Goal: Task Accomplishment & Management: Manage account settings

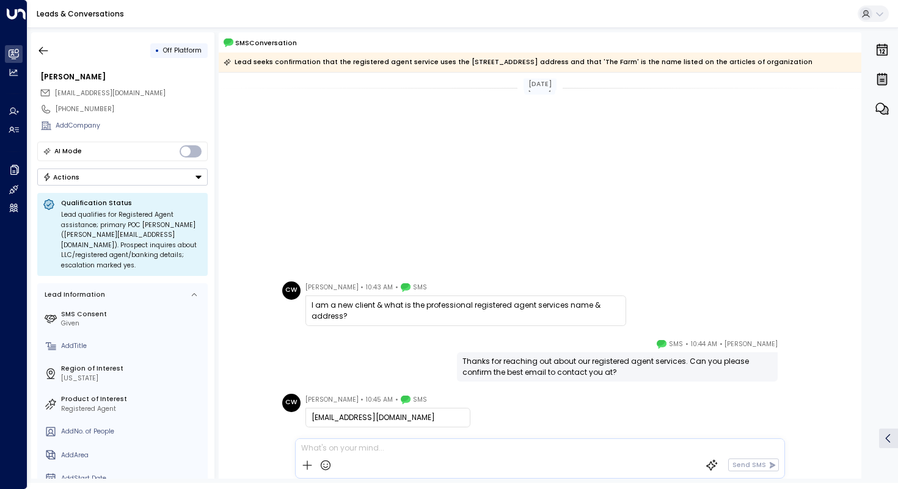
scroll to position [278, 0]
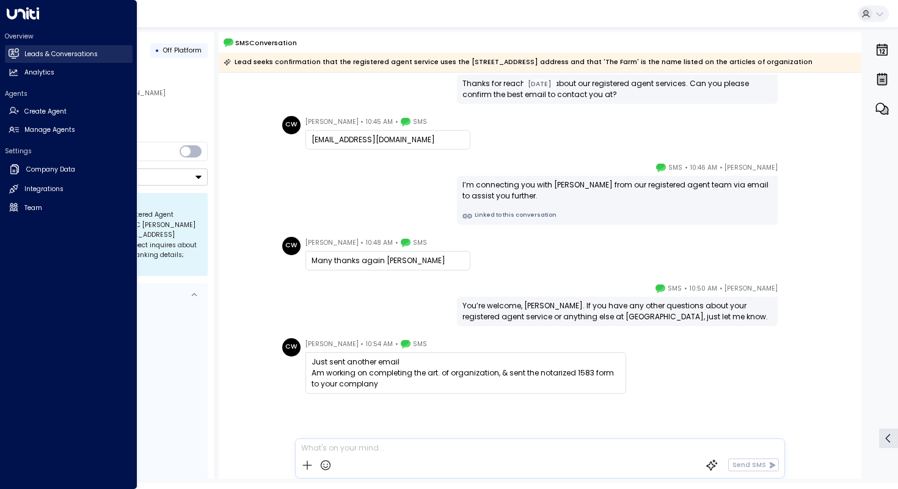
click at [38, 56] on h2 "Leads & Conversations" at bounding box center [60, 54] width 73 height 10
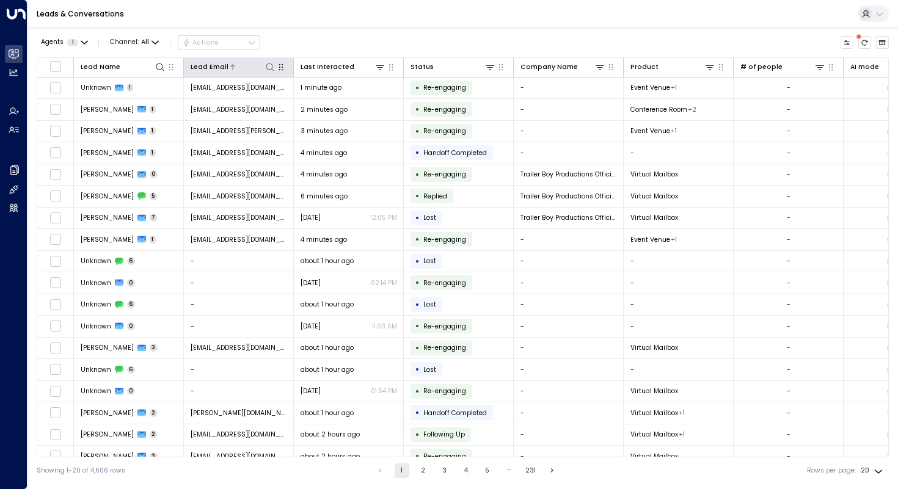
click at [271, 71] on button at bounding box center [270, 67] width 12 height 12
type input "**********"
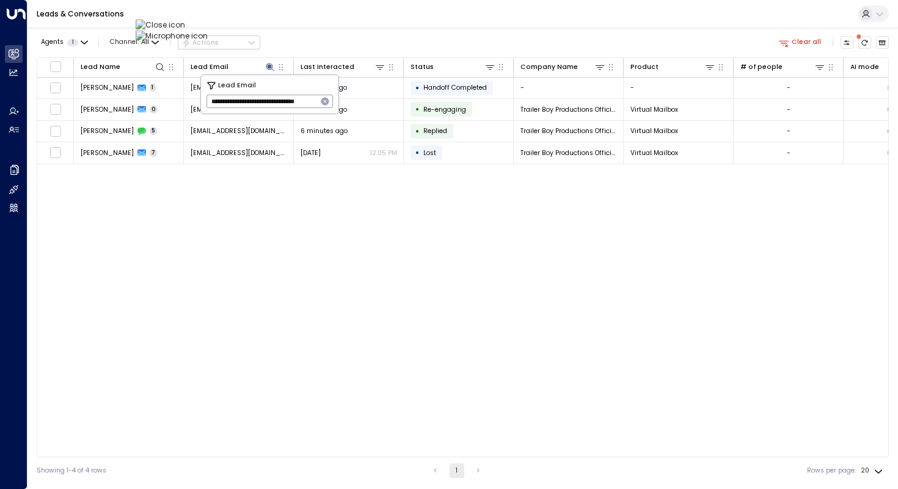
click at [135, 209] on div "Lead Name Lead Email Last Interacted Status Company Name Product # of people AI…" at bounding box center [463, 257] width 852 height 400
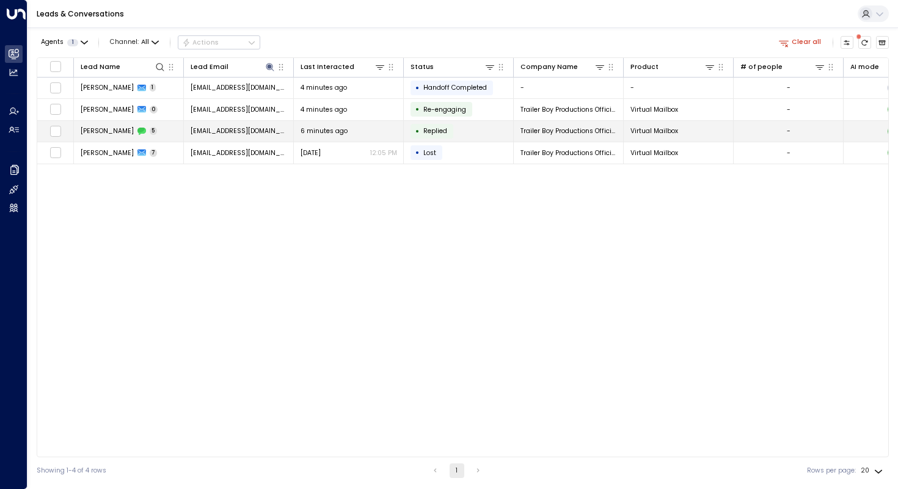
click at [107, 133] on span "[PERSON_NAME]" at bounding box center [107, 130] width 53 height 9
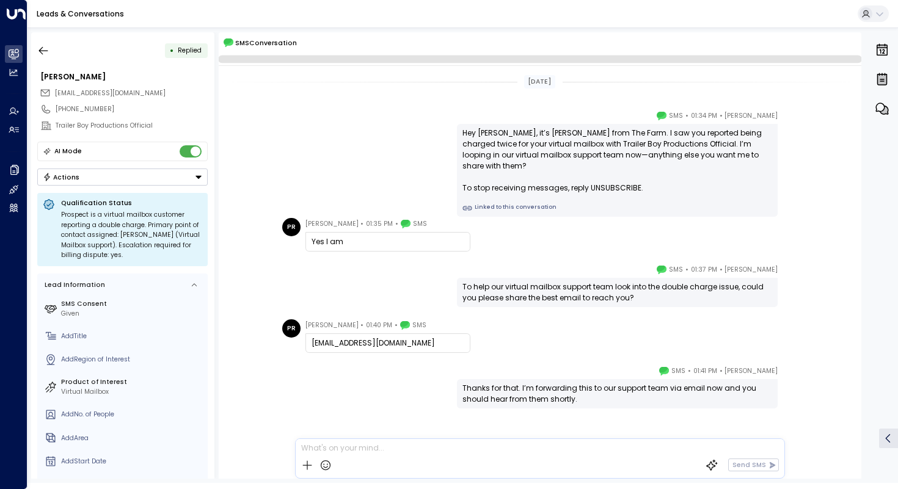
scroll to position [21, 0]
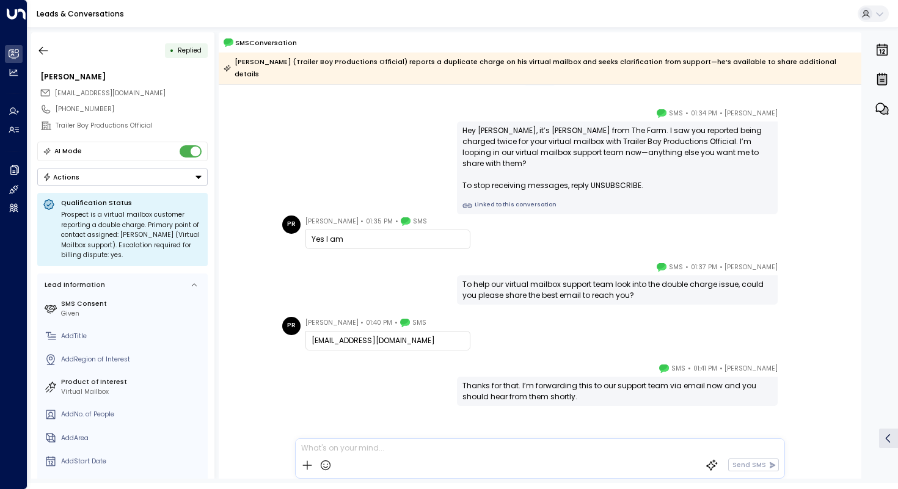
click at [401, 109] on div "[PERSON_NAME] • 01:34 PM • SMS Hey [PERSON_NAME], it’s [PERSON_NAME] from The F…" at bounding box center [539, 160] width 522 height 107
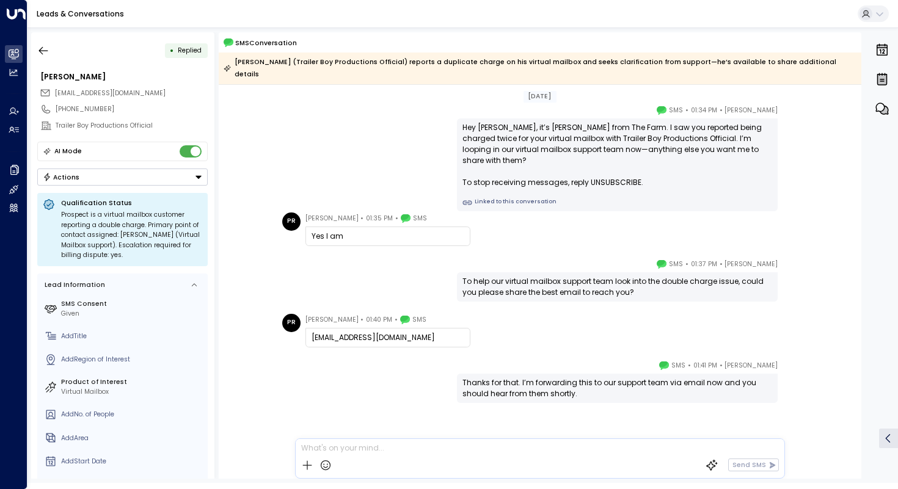
scroll to position [28, 0]
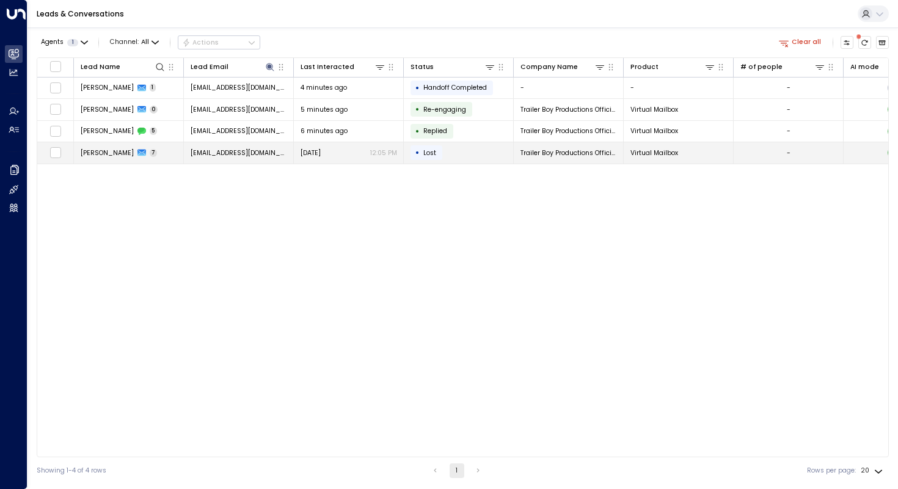
click at [114, 158] on td "[PERSON_NAME] 7" at bounding box center [129, 152] width 110 height 21
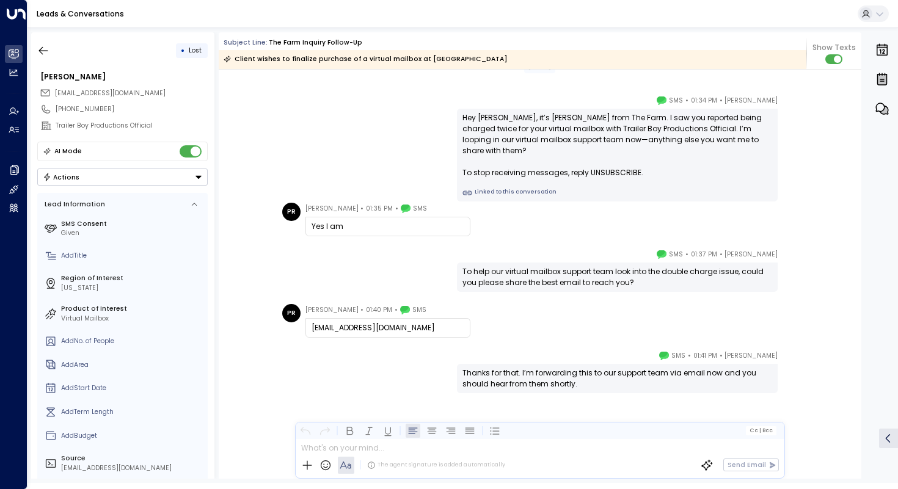
click at [289, 262] on div "[PERSON_NAME] • 01:37 PM • SMS To help our virtual mailbox support team look in…" at bounding box center [539, 270] width 522 height 43
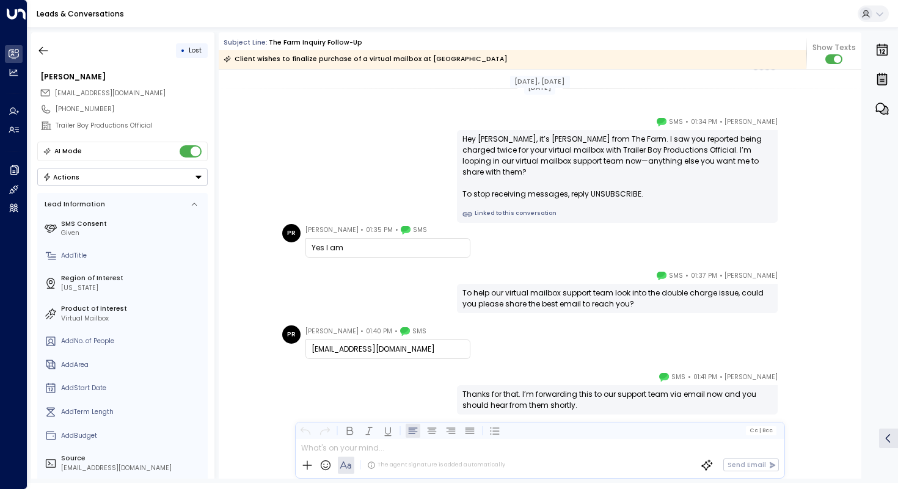
scroll to position [2491, 0]
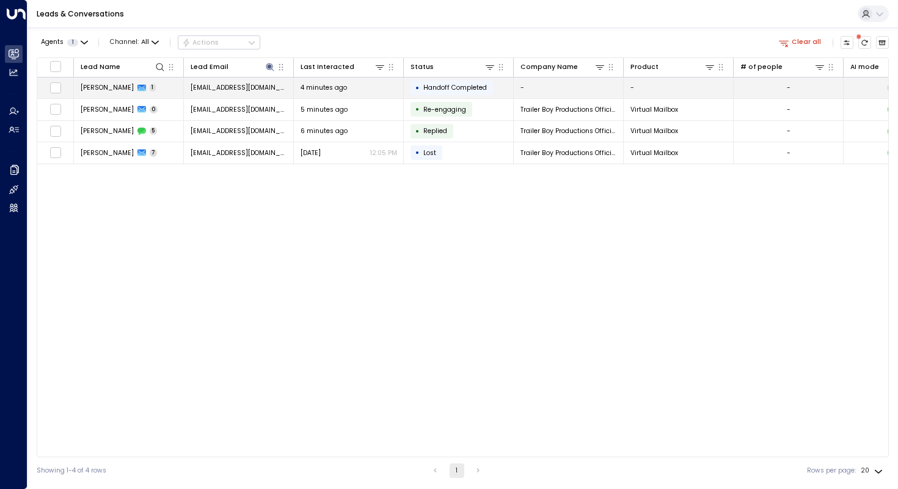
click at [96, 94] on td "[PERSON_NAME] 1" at bounding box center [129, 88] width 110 height 21
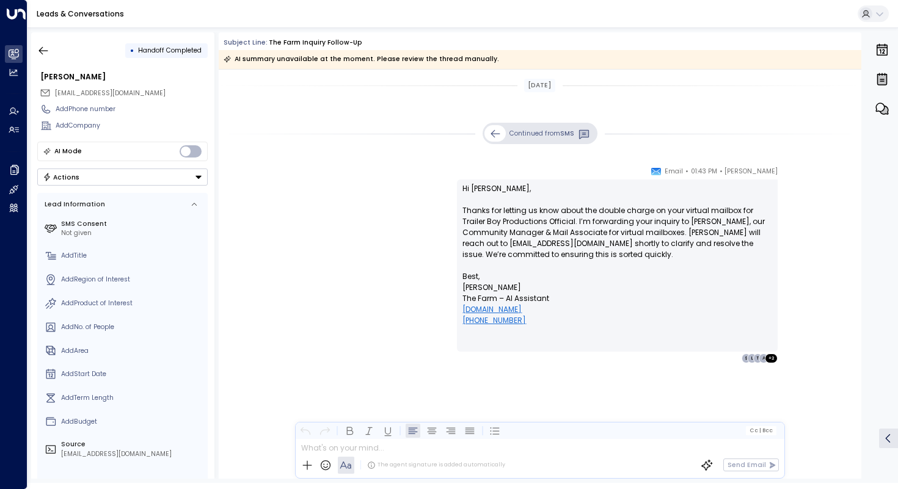
click at [335, 239] on div "[PERSON_NAME] • 01:43 PM • Email Hi [PERSON_NAME], Thanks for letting us know a…" at bounding box center [539, 264] width 522 height 198
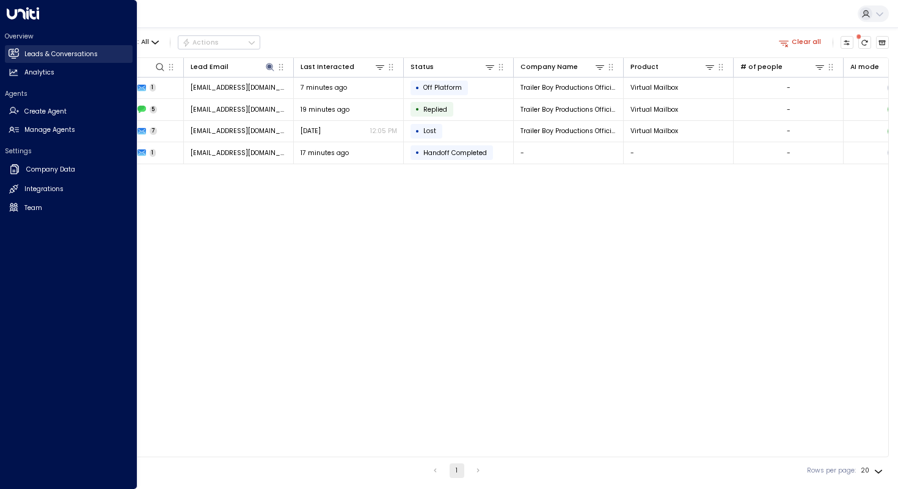
click at [43, 60] on link "Leads & Conversations Leads & Conversations" at bounding box center [69, 54] width 128 height 18
click at [45, 61] on link "Leads & Conversations Leads & Conversations" at bounding box center [69, 54] width 128 height 18
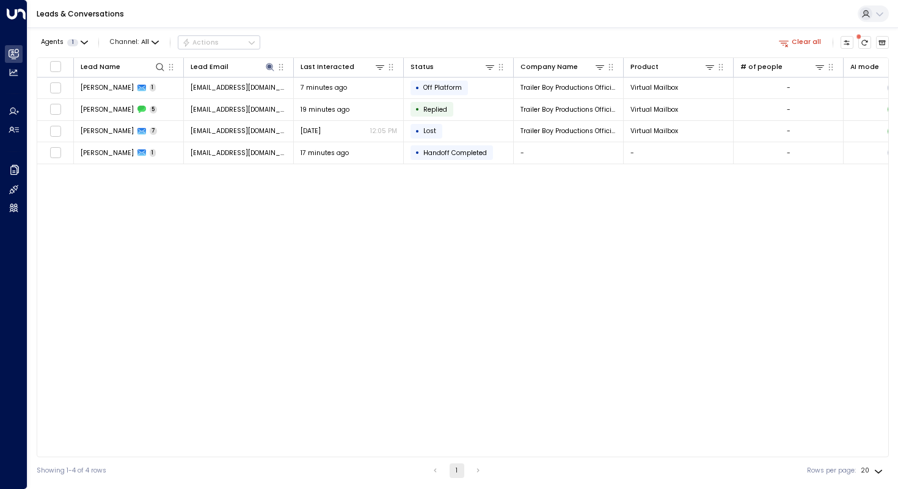
click at [240, 192] on div "Lead Name Lead Email Last Interacted Status Company Name Product # of people AI…" at bounding box center [463, 257] width 852 height 400
click at [270, 66] on icon at bounding box center [270, 67] width 8 height 8
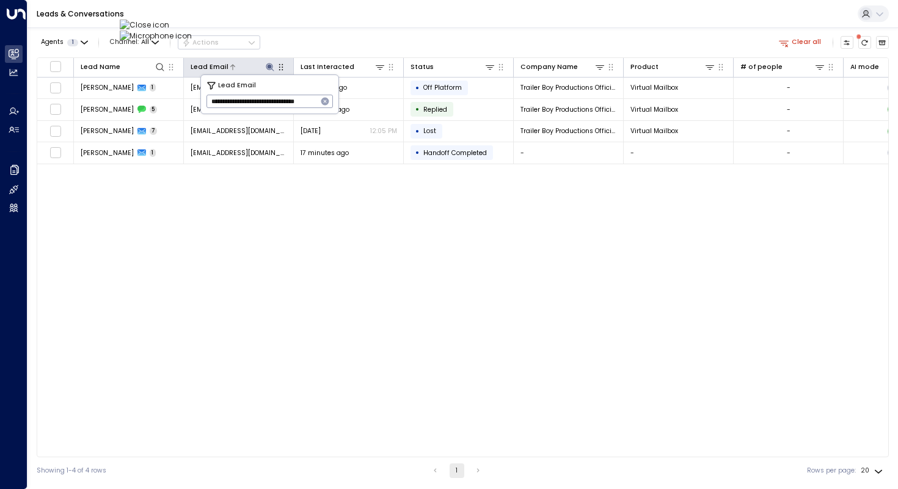
scroll to position [0, 8]
click at [324, 104] on icon "button" at bounding box center [325, 102] width 8 height 8
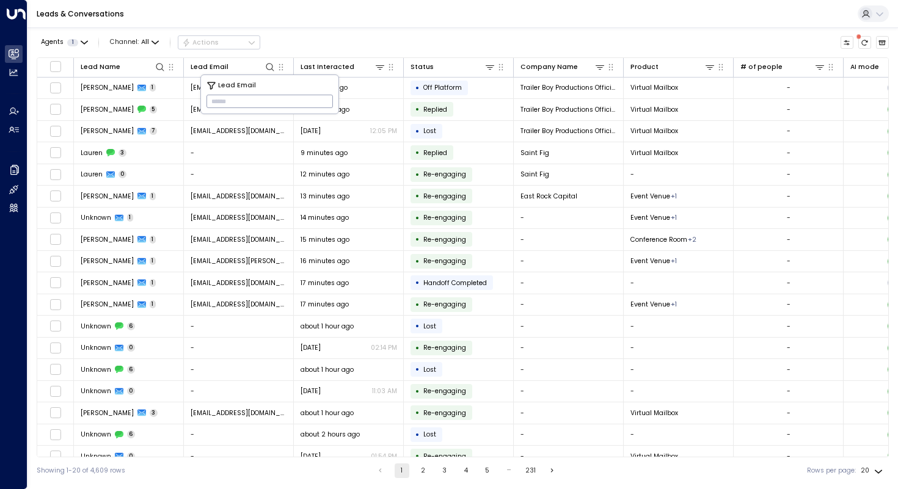
click at [302, 29] on div "Agents 1 Channel: All Actions Lead Name Lead Email Last Interacted Status Compa…" at bounding box center [463, 255] width 852 height 457
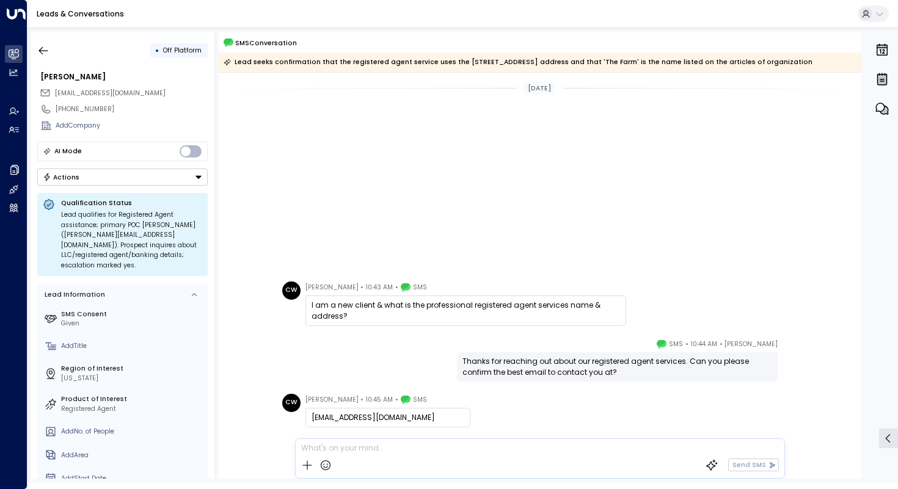
scroll to position [285, 0]
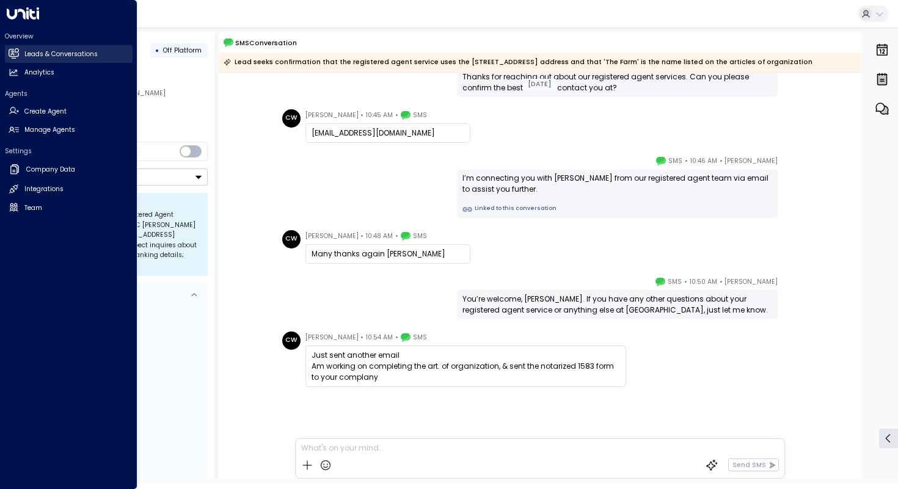
click at [45, 57] on h2 "Leads & Conversations" at bounding box center [60, 54] width 73 height 10
